Goal: Book appointment/travel/reservation

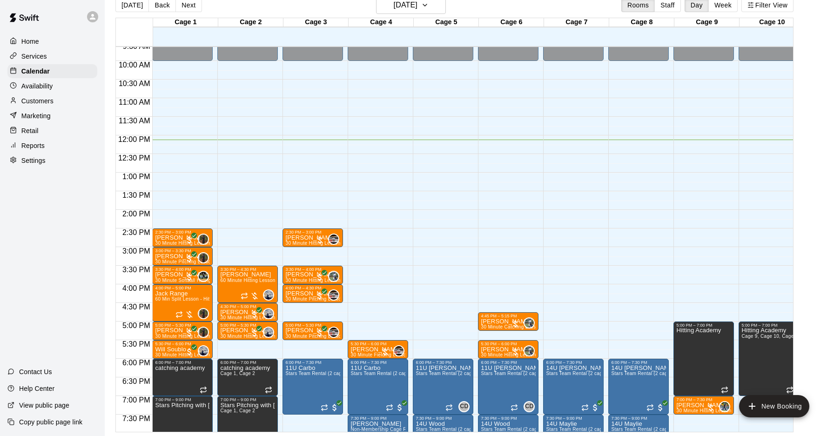
scroll to position [353, 0]
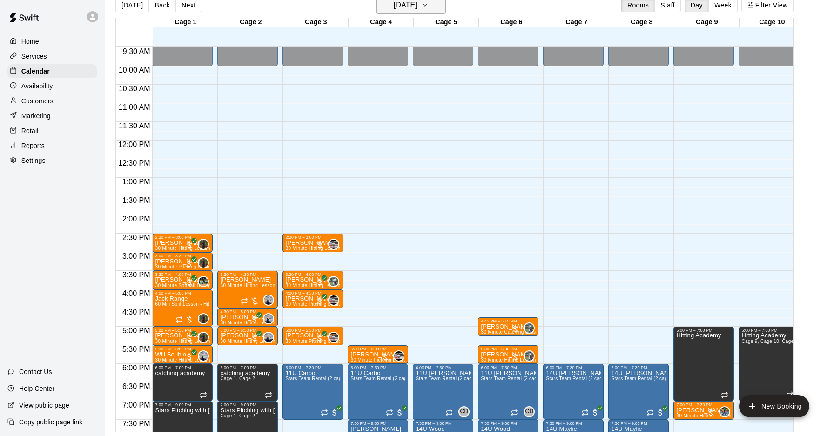
click at [394, 8] on h6 "[DATE]" at bounding box center [406, 5] width 24 height 13
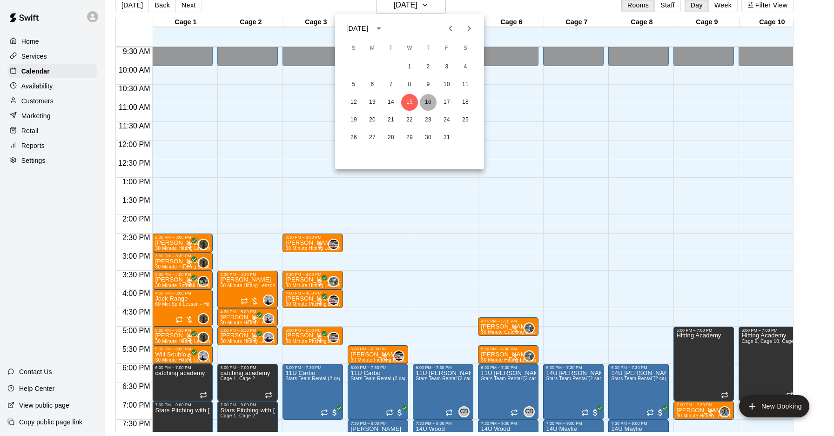
click at [429, 103] on button "16" at bounding box center [428, 102] width 17 height 17
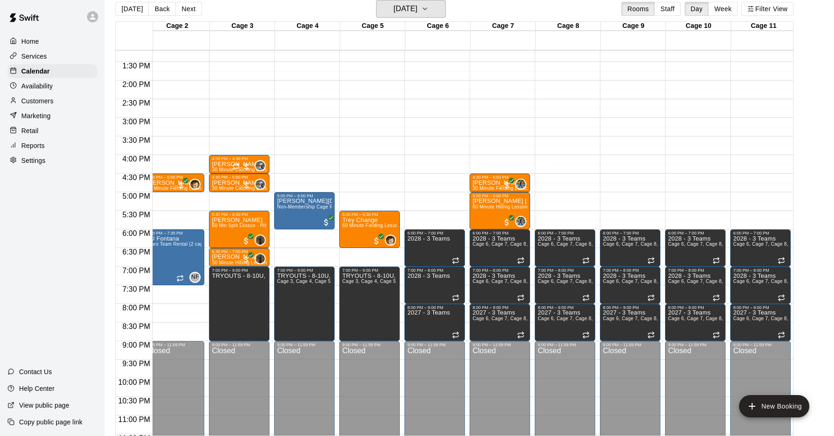
scroll to position [492, 125]
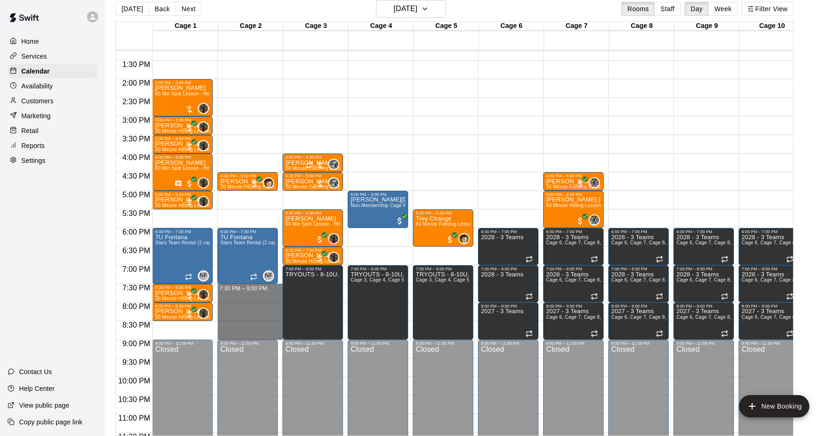
drag, startPoint x: 218, startPoint y: 286, endPoint x: 221, endPoint y: 333, distance: 47.1
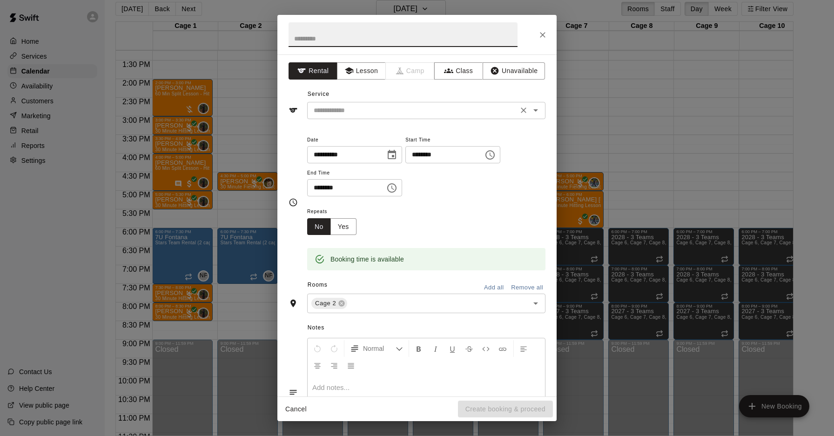
drag, startPoint x: 349, startPoint y: 96, endPoint x: 350, endPoint y: 113, distance: 17.2
click at [349, 97] on div "Service ​" at bounding box center [417, 103] width 257 height 32
click at [350, 113] on input "text" at bounding box center [412, 111] width 205 height 12
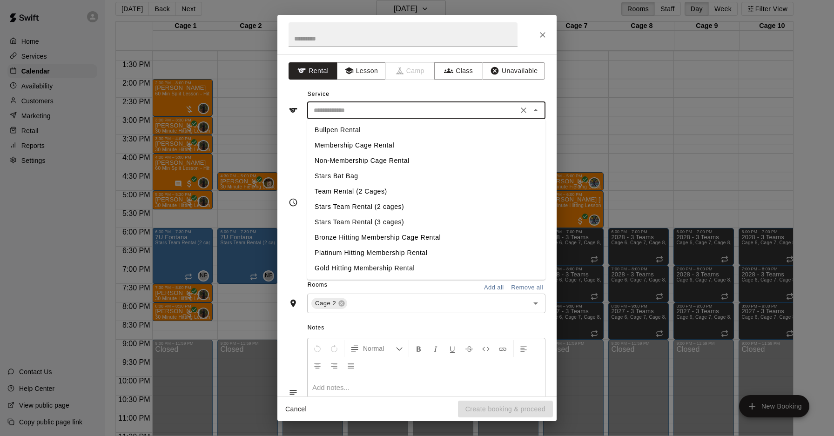
click at [353, 192] on li "Team Rental (2 Cages)" at bounding box center [426, 191] width 238 height 15
type input "**********"
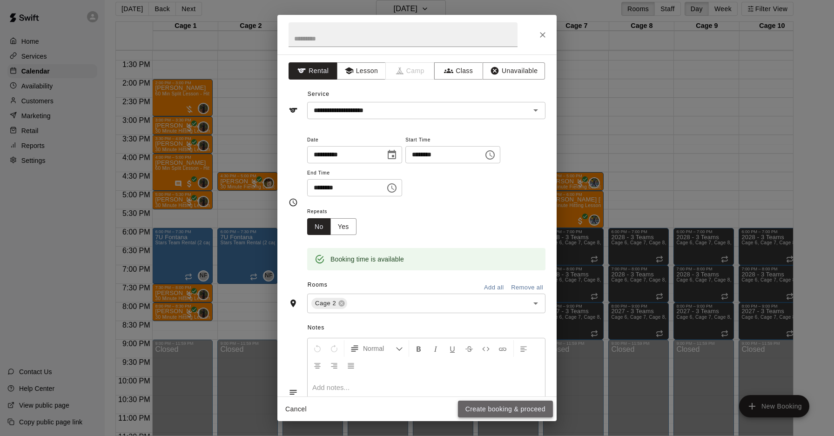
click at [488, 352] on button "Create booking & proceed" at bounding box center [505, 409] width 95 height 17
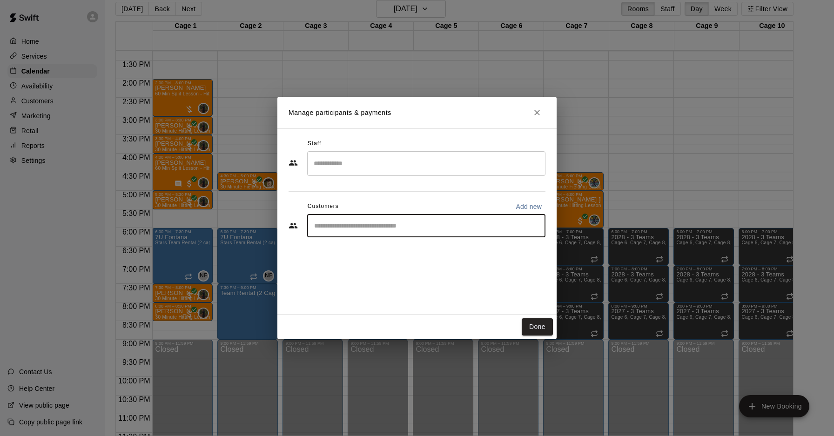
click at [350, 227] on input "Start typing to search customers..." at bounding box center [426, 225] width 230 height 9
type input "******"
click at [374, 247] on p "[PERSON_NAME]" at bounding box center [361, 247] width 57 height 10
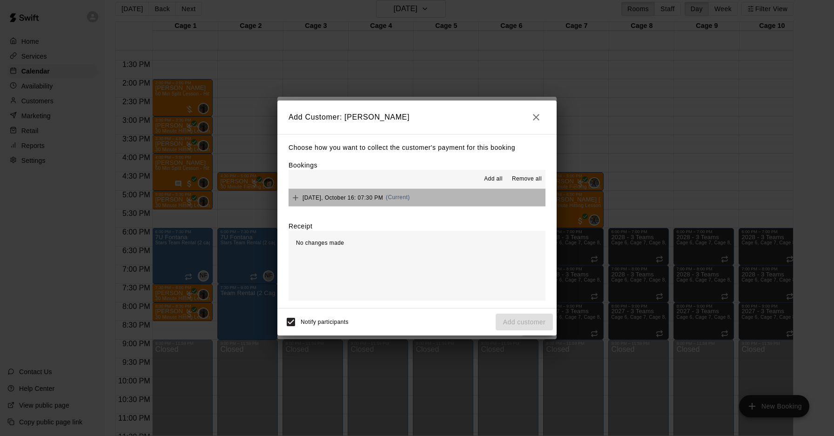
click at [406, 197] on span "(Current)" at bounding box center [398, 197] width 24 height 7
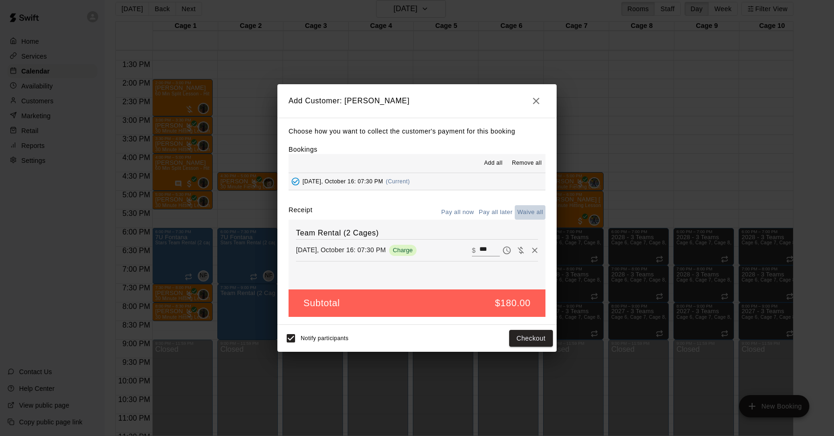
click at [522, 213] on button "Waive all" at bounding box center [530, 212] width 31 height 14
type input "*"
click at [536, 101] on icon "button" at bounding box center [536, 101] width 7 height 7
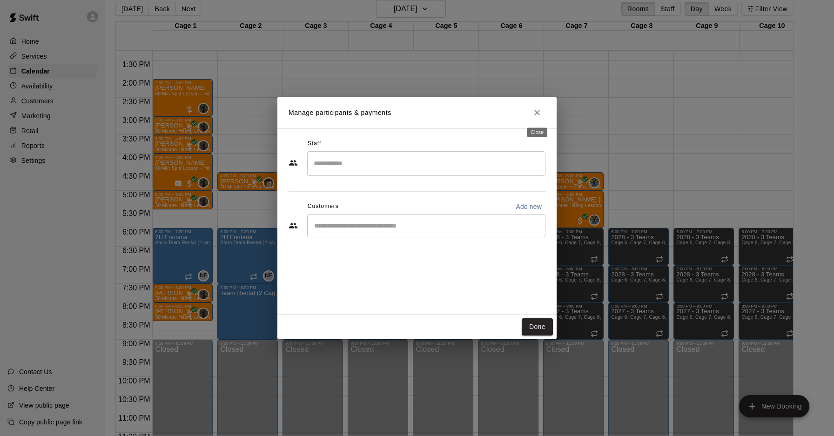
click at [534, 114] on icon "Close" at bounding box center [536, 112] width 9 height 9
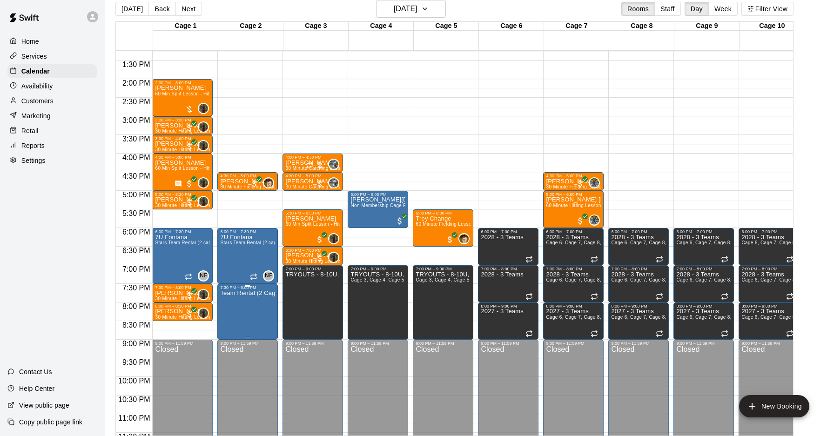
click at [230, 305] on button "edit" at bounding box center [230, 299] width 19 height 19
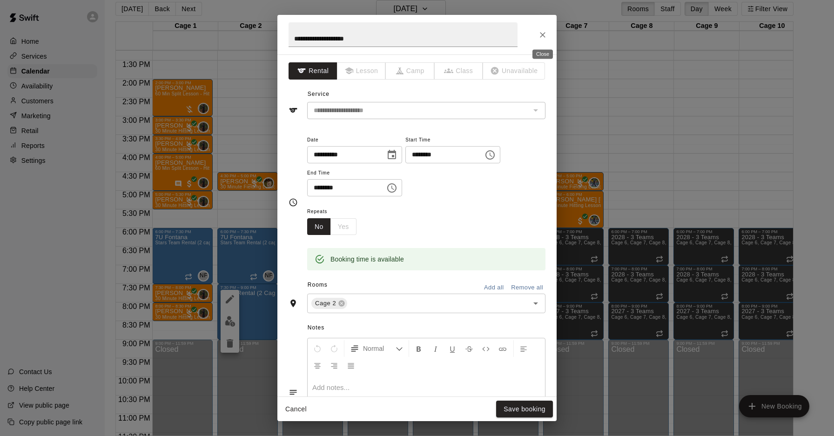
drag, startPoint x: 544, startPoint y: 34, endPoint x: 526, endPoint y: 57, distance: 29.6
click at [543, 34] on icon "Close" at bounding box center [542, 34] width 9 height 9
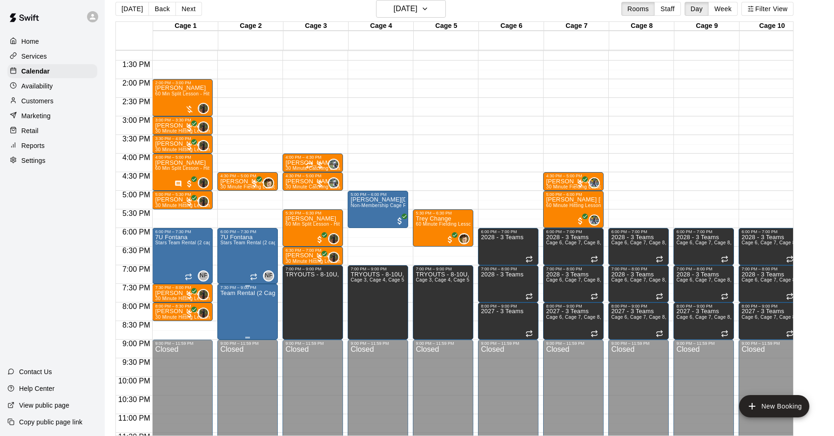
click at [229, 345] on icon "delete" at bounding box center [230, 343] width 7 height 8
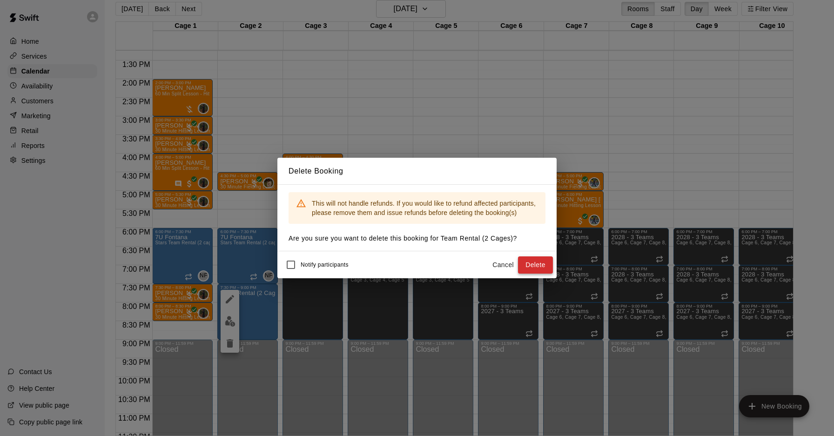
click at [536, 263] on button "Delete" at bounding box center [535, 264] width 35 height 17
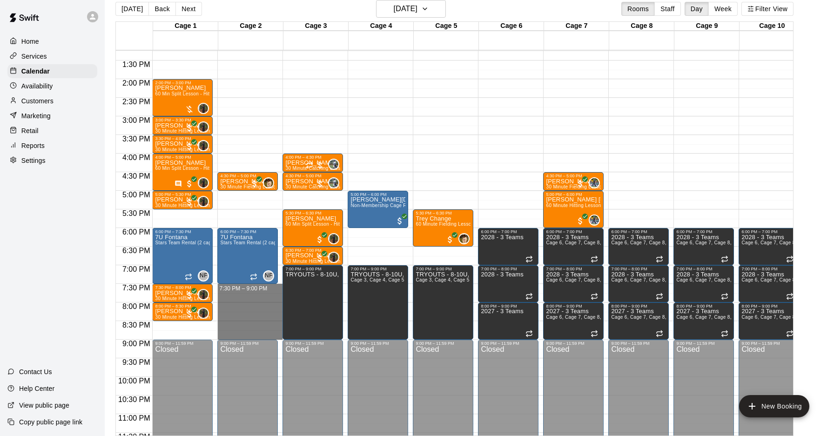
drag, startPoint x: 224, startPoint y: 284, endPoint x: 227, endPoint y: 335, distance: 50.8
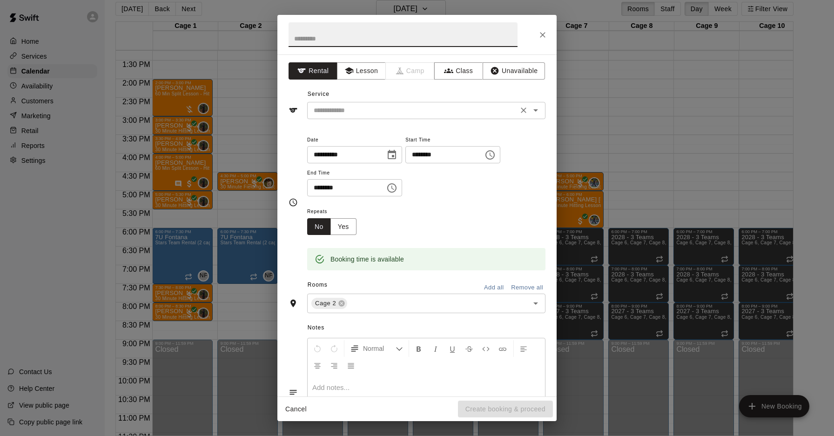
click at [384, 114] on input "text" at bounding box center [412, 111] width 205 height 12
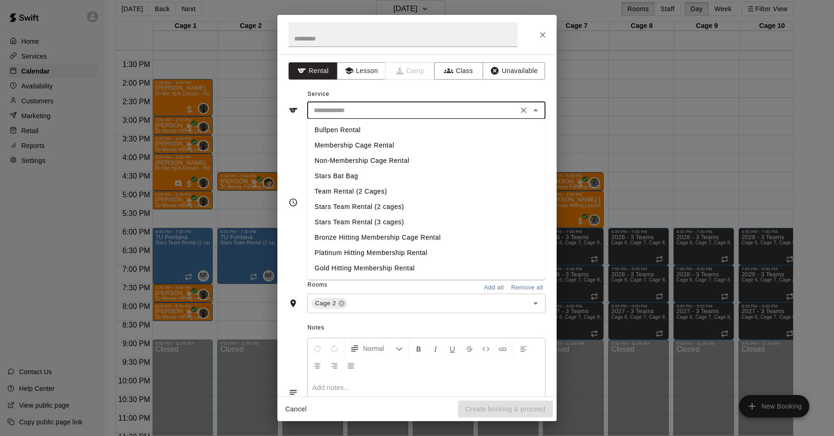
click at [340, 113] on input "text" at bounding box center [412, 111] width 205 height 12
click at [344, 206] on li "Stars Team Rental (2 cages)" at bounding box center [426, 206] width 238 height 15
type input "**********"
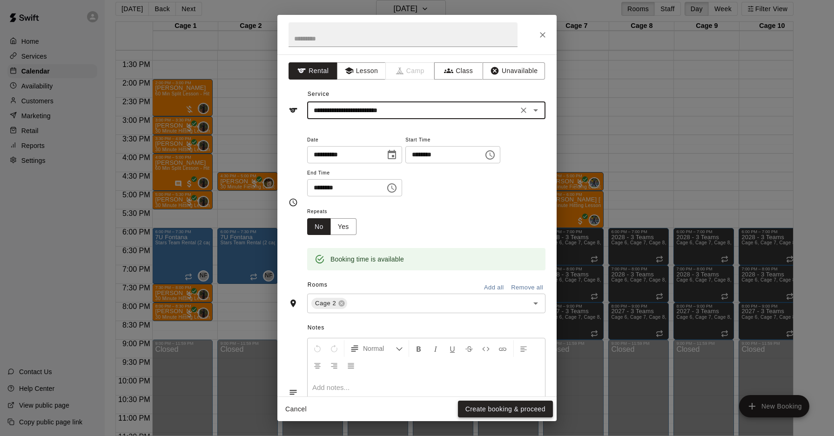
click at [487, 352] on button "Create booking & proceed" at bounding box center [505, 409] width 95 height 17
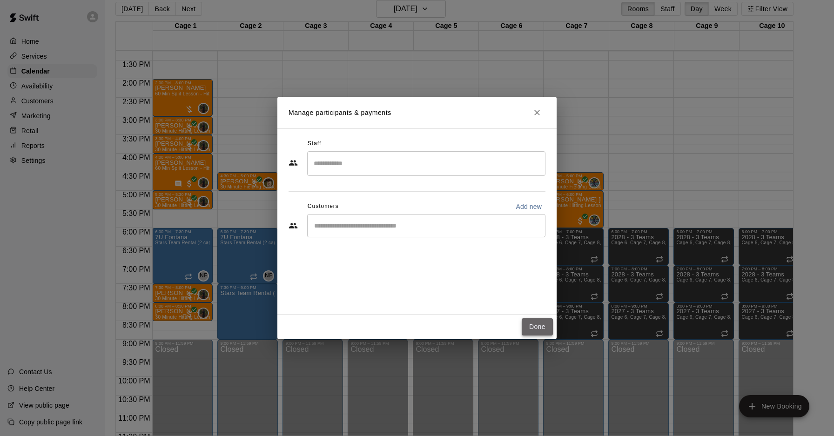
click at [533, 331] on button "Done" at bounding box center [537, 326] width 31 height 17
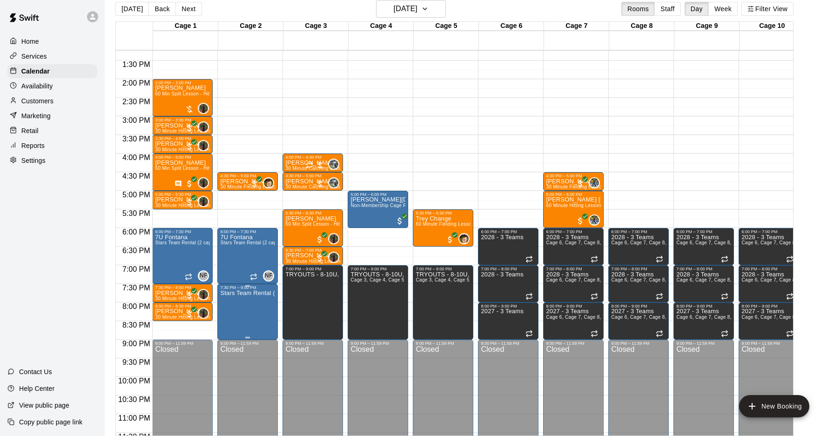
scroll to position [0, 1]
